Goal: Information Seeking & Learning: Find specific fact

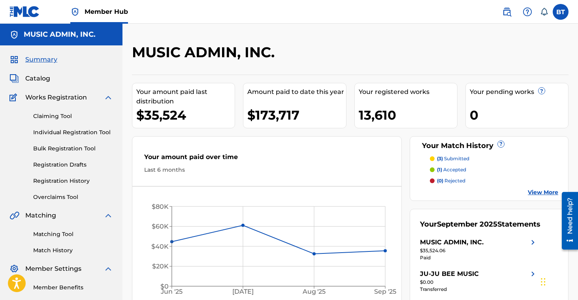
click at [367, 56] on div "MUSIC ADMIN, INC." at bounding box center [300, 54] width 336 height 23
click at [509, 11] on img at bounding box center [506, 11] width 9 height 9
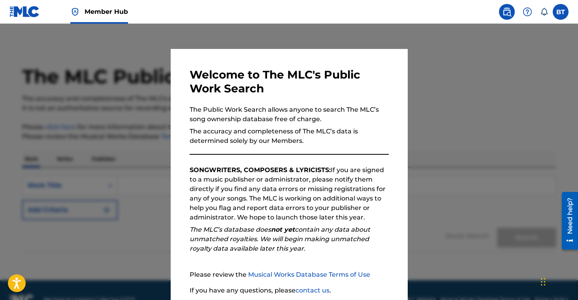
click at [447, 106] on div at bounding box center [289, 174] width 578 height 300
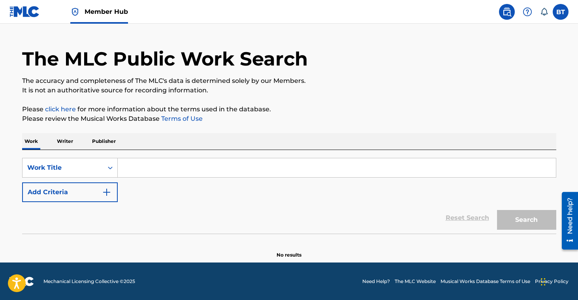
scroll to position [18, 0]
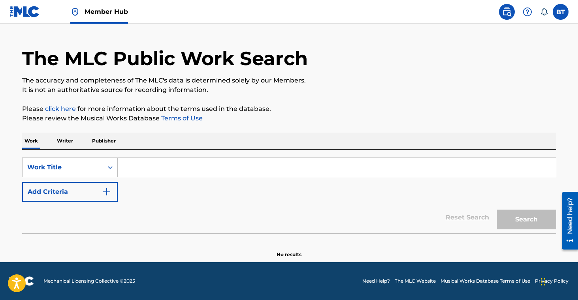
click at [114, 141] on p "Publisher" at bounding box center [104, 141] width 28 height 17
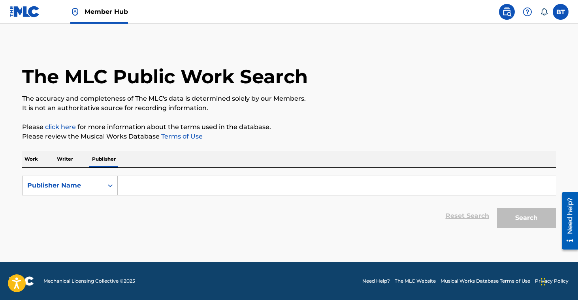
click at [157, 185] on input "Search Form" at bounding box center [337, 185] width 438 height 19
paste input "444 Songs Publishing"
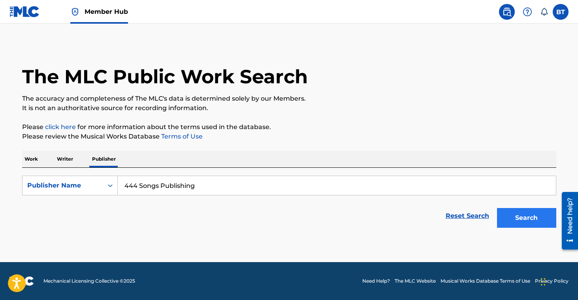
type input "444 Songs Publishing"
click at [510, 218] on button "Search" at bounding box center [526, 218] width 59 height 20
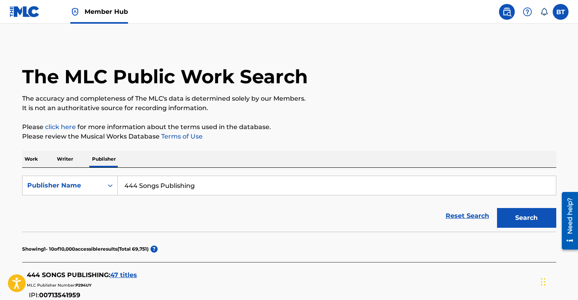
click at [125, 274] on span "47 titles" at bounding box center [123, 276] width 27 height 8
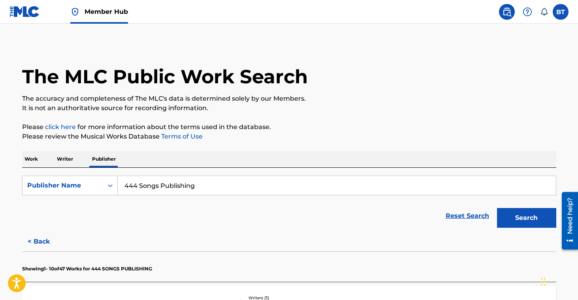
click at [444, 104] on p "It is not an authoritative source for recording information." at bounding box center [289, 108] width 534 height 9
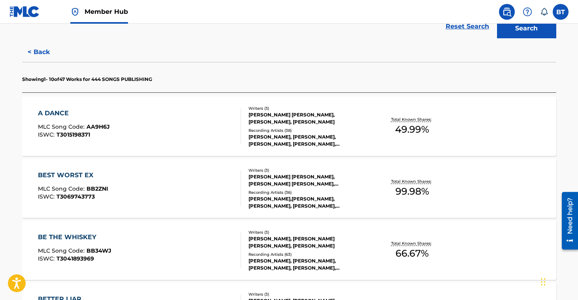
scroll to position [206, 0]
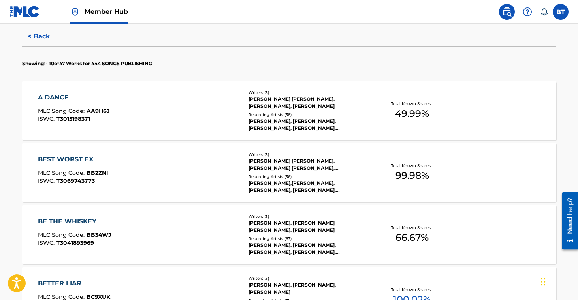
click at [341, 122] on div "[PERSON_NAME], [PERSON_NAME], [PERSON_NAME], [PERSON_NAME], [PERSON_NAME]" at bounding box center [308, 125] width 119 height 14
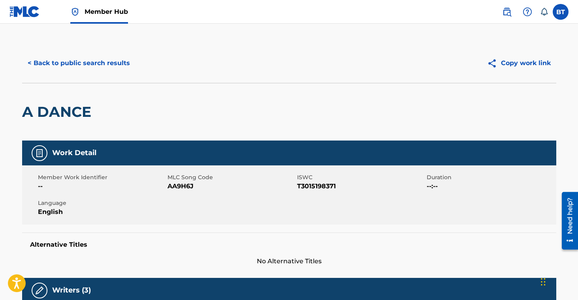
click at [388, 198] on div "Member Work Identifier -- MLC Song Code AA9H6J ISWC T3015198371 Duration --:-- …" at bounding box center [289, 195] width 534 height 59
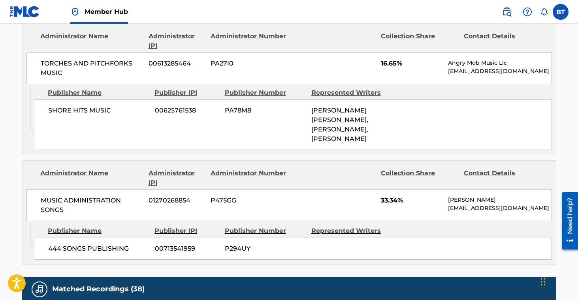
scroll to position [395, 0]
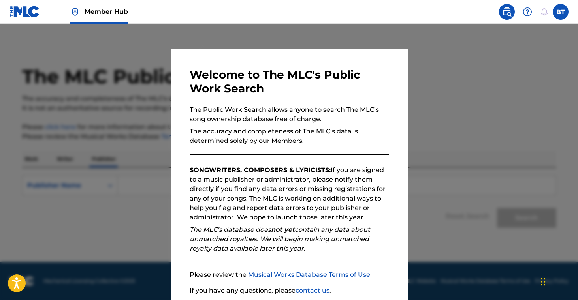
click at [424, 241] on div at bounding box center [289, 174] width 578 height 300
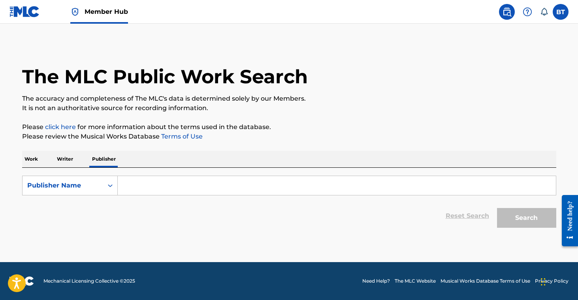
click at [241, 193] on input "Search Form" at bounding box center [337, 185] width 438 height 19
paste input "444 Songs Publishing"
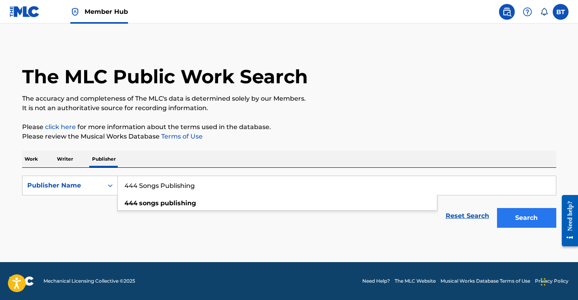
type input "444 Songs Publishing"
click at [509, 213] on button "Search" at bounding box center [526, 218] width 59 height 20
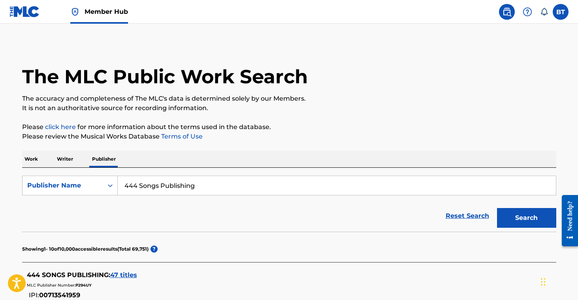
click at [125, 275] on span "47 titles" at bounding box center [123, 276] width 27 height 8
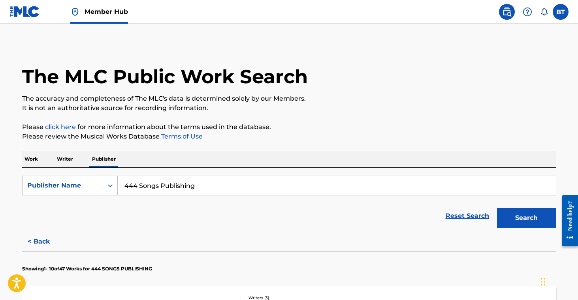
click at [375, 211] on div "Reset Search Search" at bounding box center [289, 216] width 534 height 32
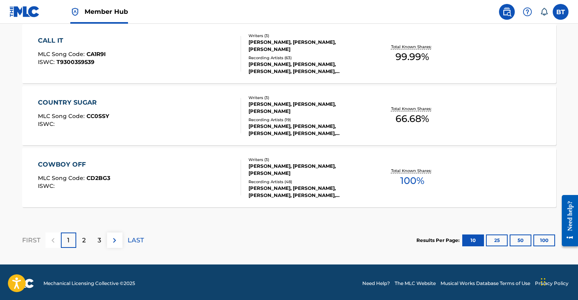
scroll to position [699, 0]
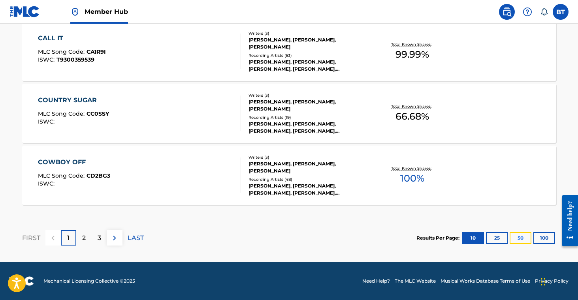
click at [521, 238] on button "50" at bounding box center [521, 238] width 22 height 12
